Goal: Information Seeking & Learning: Learn about a topic

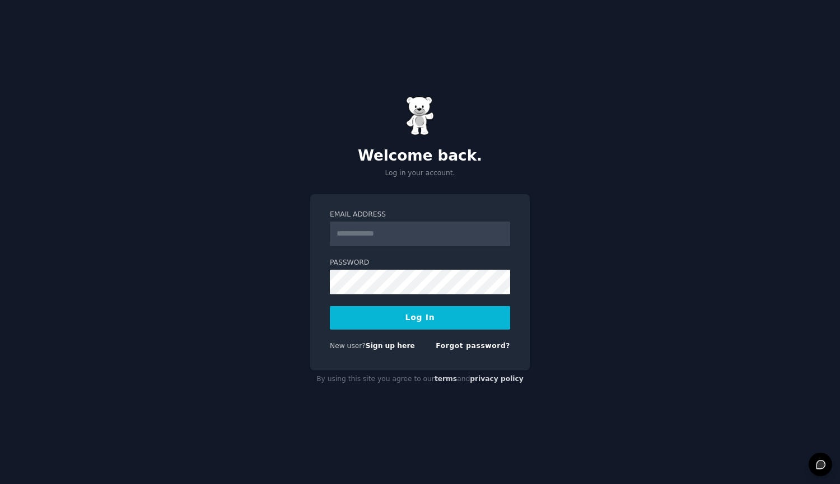
type input "**********"
click at [417, 312] on button "Log In" at bounding box center [420, 318] width 180 height 24
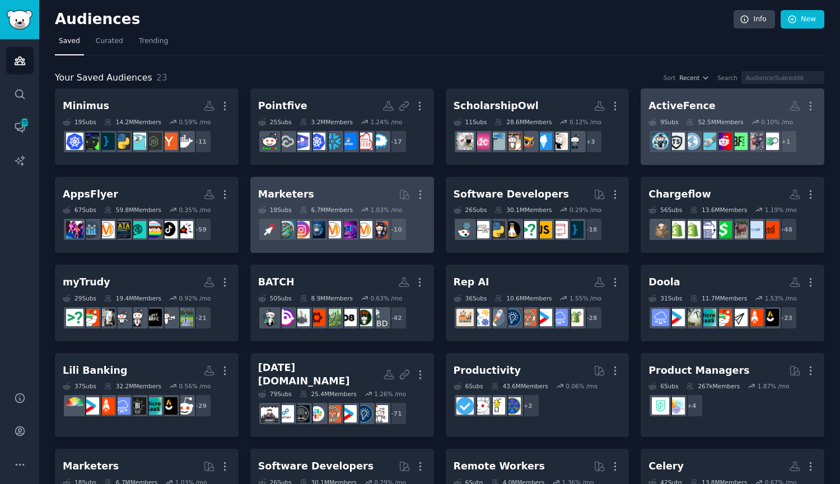
click at [691, 104] on div "ActiveFence" at bounding box center [682, 106] width 67 height 14
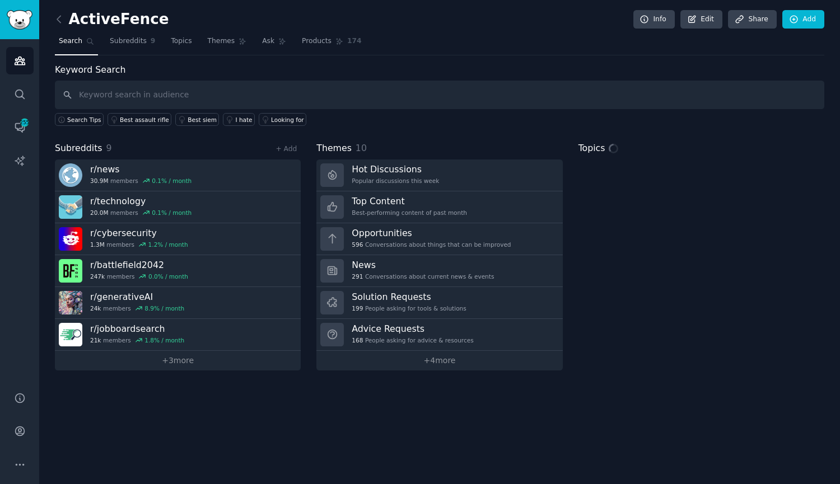
click at [279, 91] on input "text" at bounding box center [440, 95] width 770 height 29
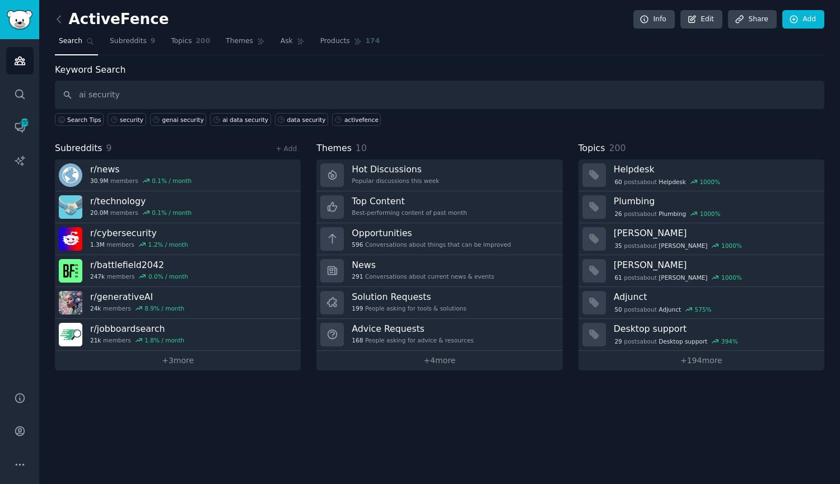
type input "ai security"
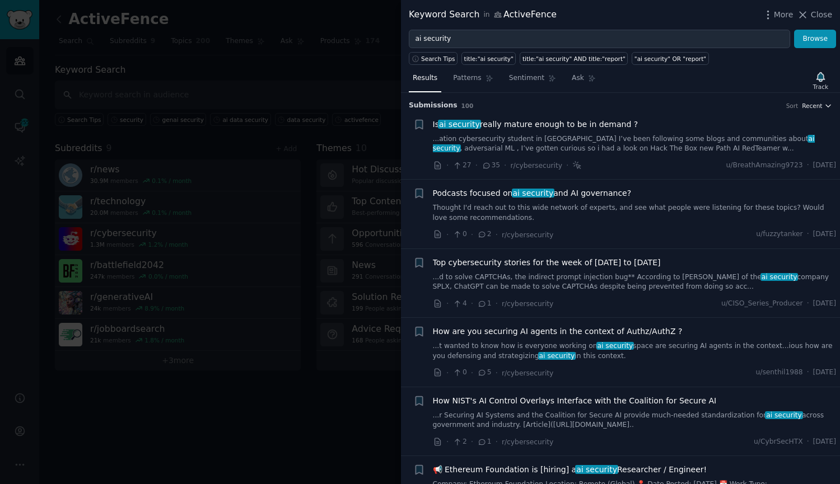
click at [814, 102] on span "Recent" at bounding box center [812, 106] width 20 height 8
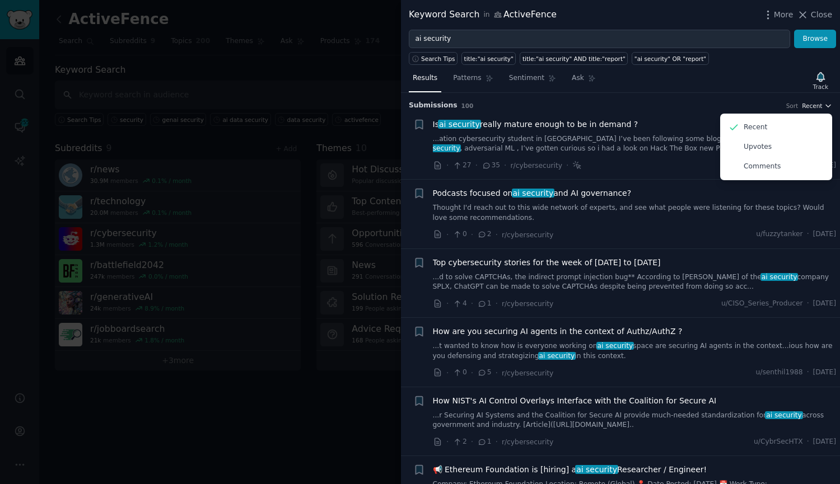
click at [814, 102] on span "Recent" at bounding box center [812, 106] width 20 height 8
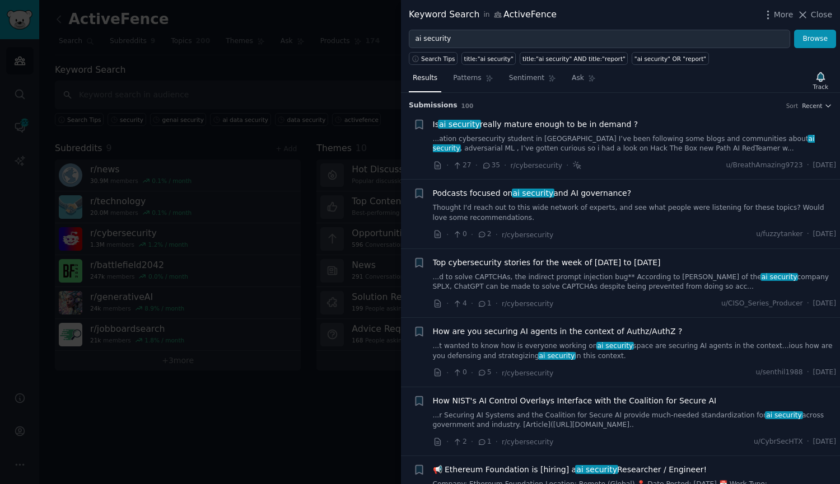
click at [547, 355] on link "...t wanted to know how is everyone working on ai security space are securing A…" at bounding box center [635, 352] width 404 height 20
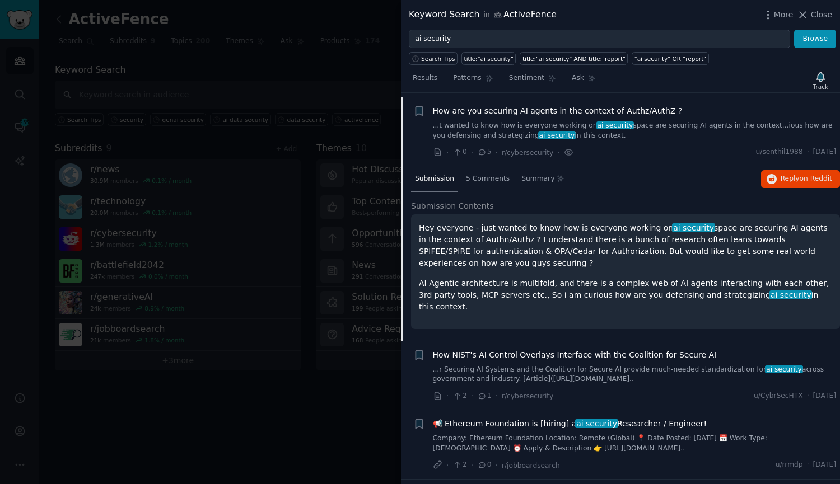
scroll to position [225, 0]
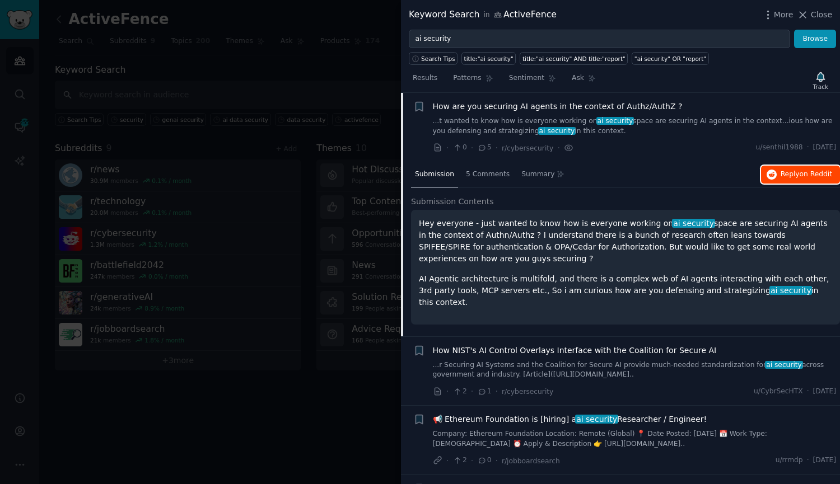
click at [819, 175] on span "on Reddit" at bounding box center [816, 174] width 32 height 8
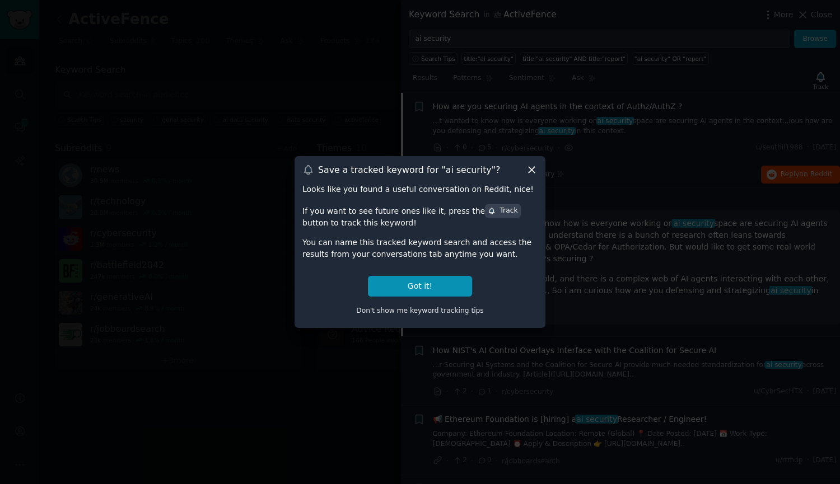
click at [534, 166] on icon at bounding box center [532, 170] width 12 height 12
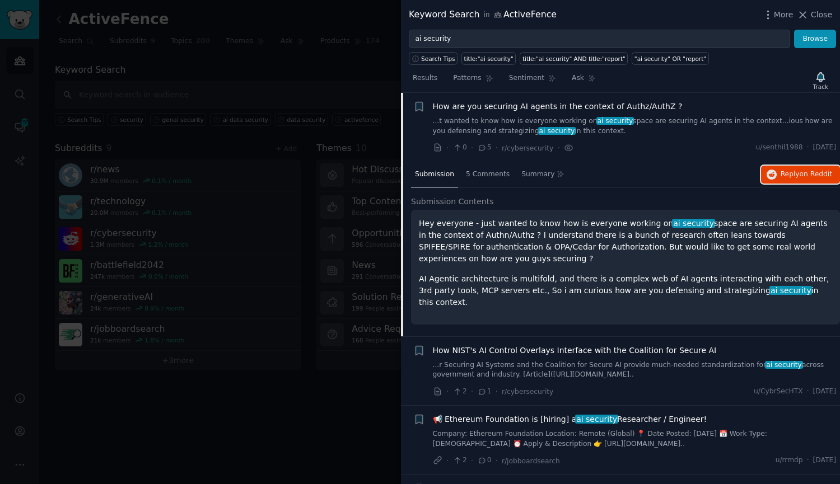
scroll to position [281, 0]
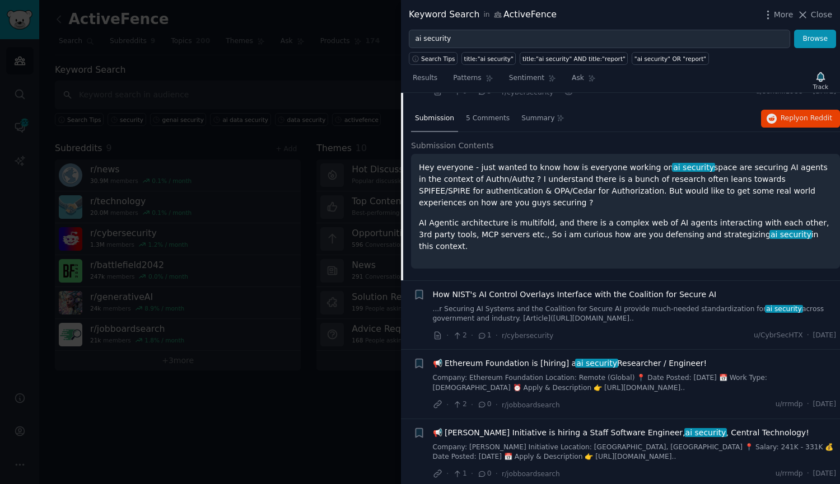
click at [572, 311] on link "...r Securing AI Systems and the Coalition for Secure AI provide much-needed st…" at bounding box center [635, 315] width 404 height 20
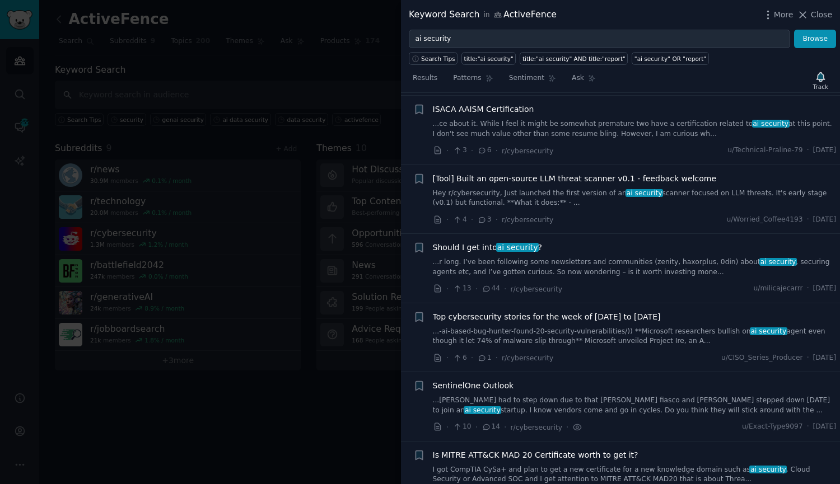
scroll to position [910, 0]
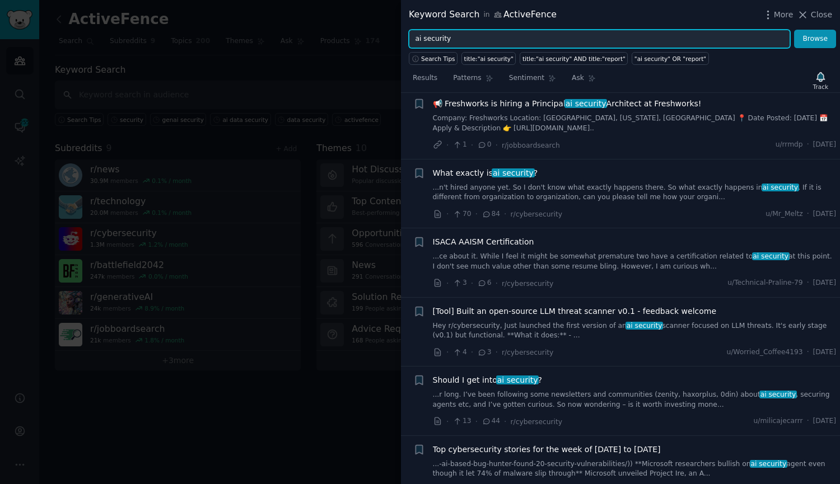
click at [432, 30] on input "ai security" at bounding box center [599, 39] width 381 height 19
click at [794, 30] on button "Browse" at bounding box center [815, 39] width 42 height 19
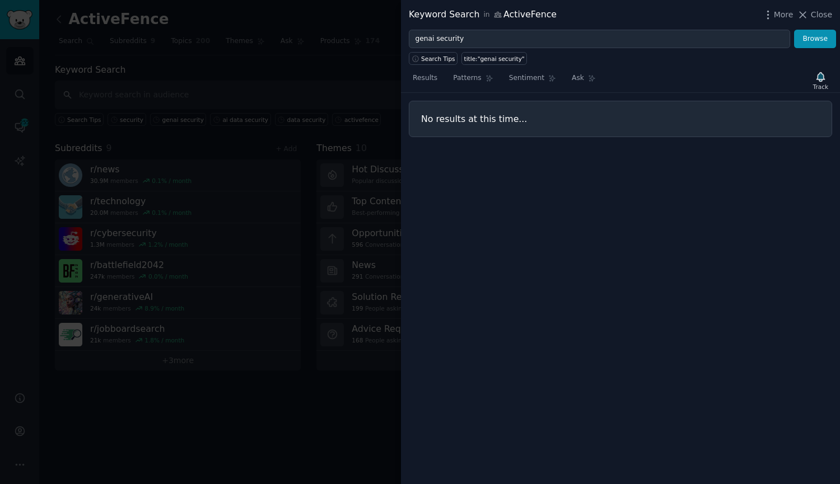
click at [448, 29] on div "Keyword Search in ActiveFence More Close" at bounding box center [620, 15] width 439 height 30
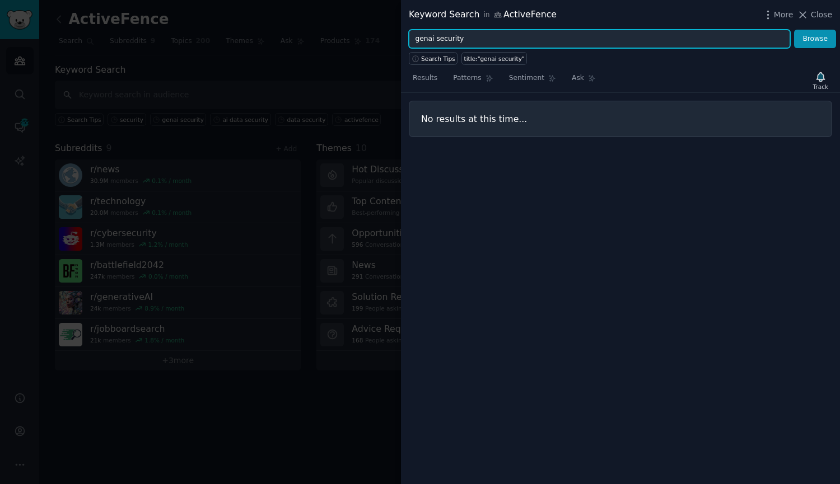
click at [446, 40] on input "genai security" at bounding box center [599, 39] width 381 height 19
type input "prompt injection"
click at [794, 30] on button "Browse" at bounding box center [815, 39] width 42 height 19
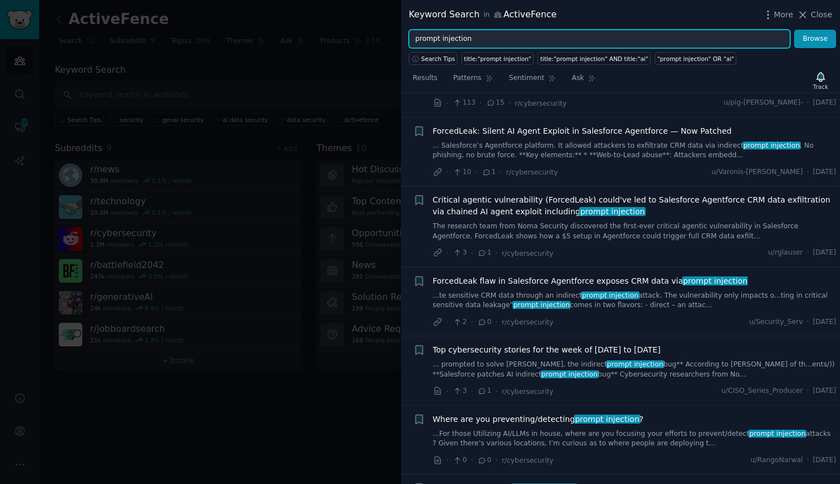
scroll to position [168, 0]
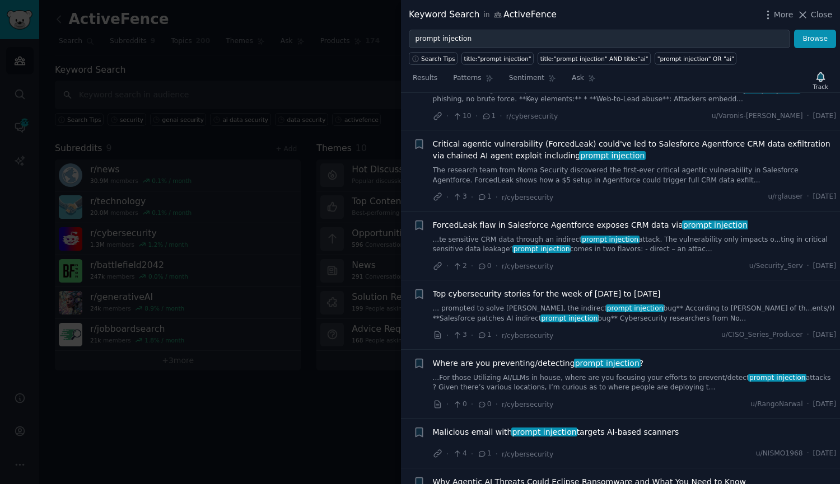
click at [544, 380] on link "...For those Utilizing AI/LLMs in house, where are you focusing your efforts to…" at bounding box center [635, 384] width 404 height 20
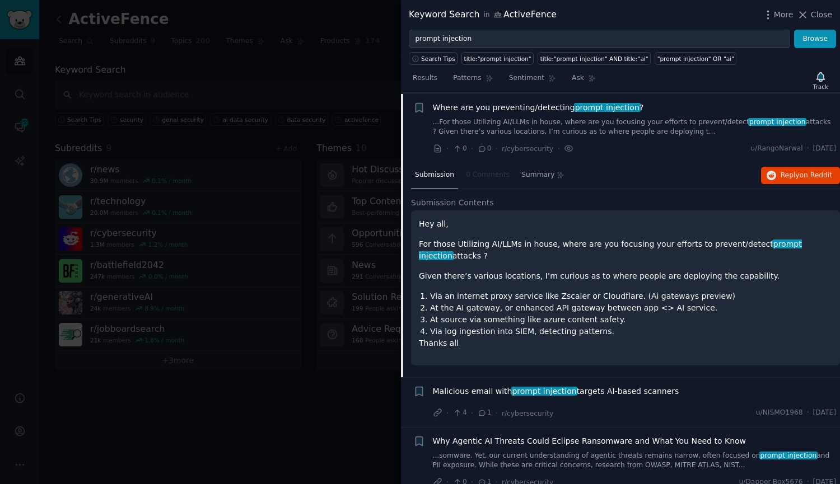
scroll to position [425, 0]
click at [796, 175] on span "Reply on Reddit" at bounding box center [807, 175] width 52 height 10
